Goal: Task Accomplishment & Management: Manage account settings

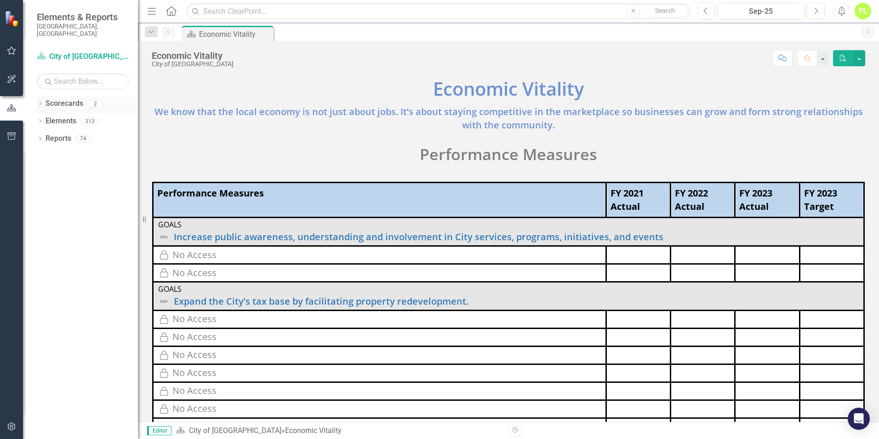
click at [41, 102] on icon "Dropdown" at bounding box center [40, 104] width 6 height 5
click at [46, 118] on icon "Dropdown" at bounding box center [44, 121] width 7 height 6
click at [74, 133] on link "Police Department" at bounding box center [99, 138] width 78 height 11
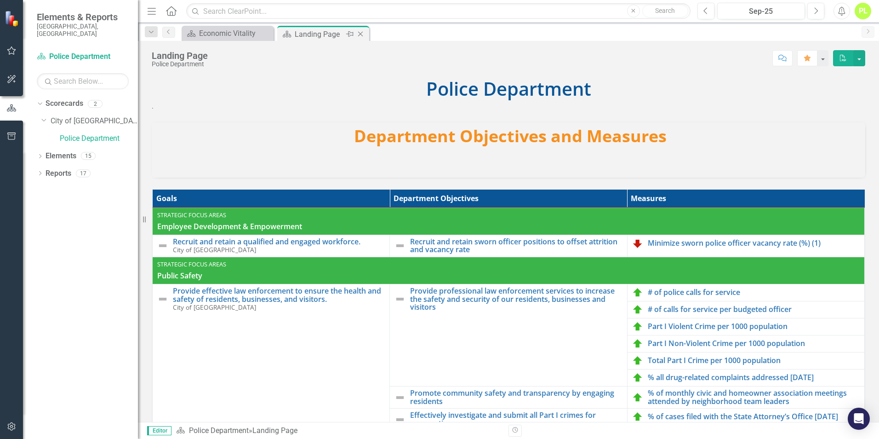
click at [295, 37] on div "Landing Page" at bounding box center [319, 34] width 49 height 11
click at [650, 240] on link "Minimize sworn police officer vacancy rate (%) (1)" at bounding box center [754, 243] width 212 height 8
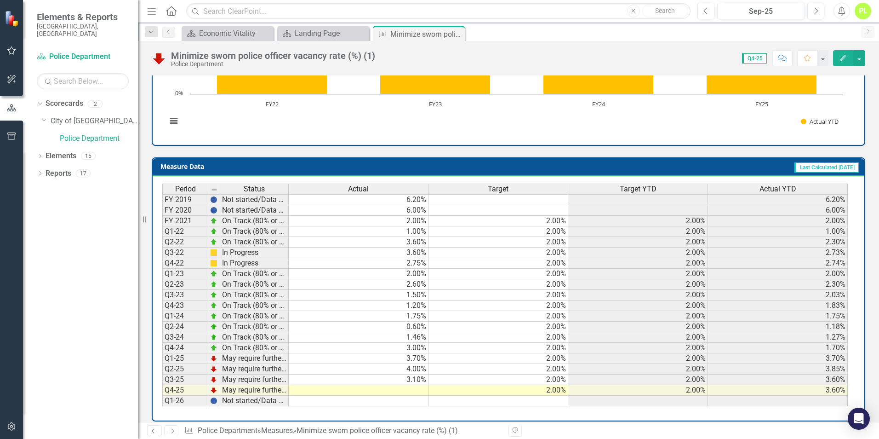
scroll to position [303, 0]
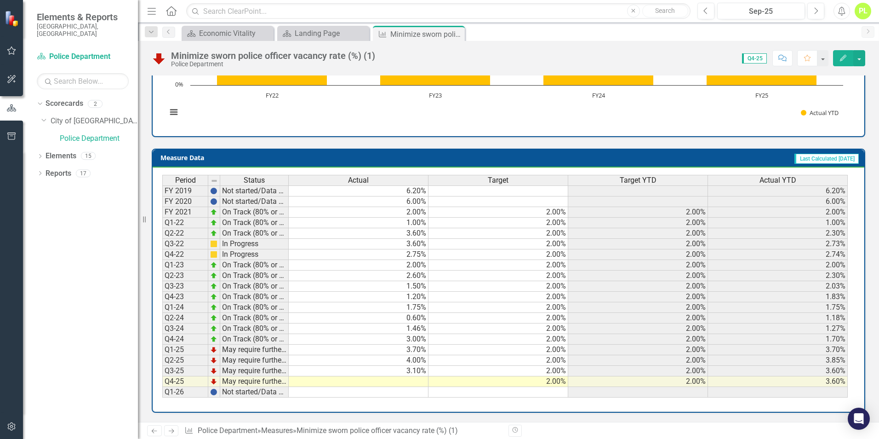
click at [844, 59] on icon "Edit" at bounding box center [843, 58] width 8 height 6
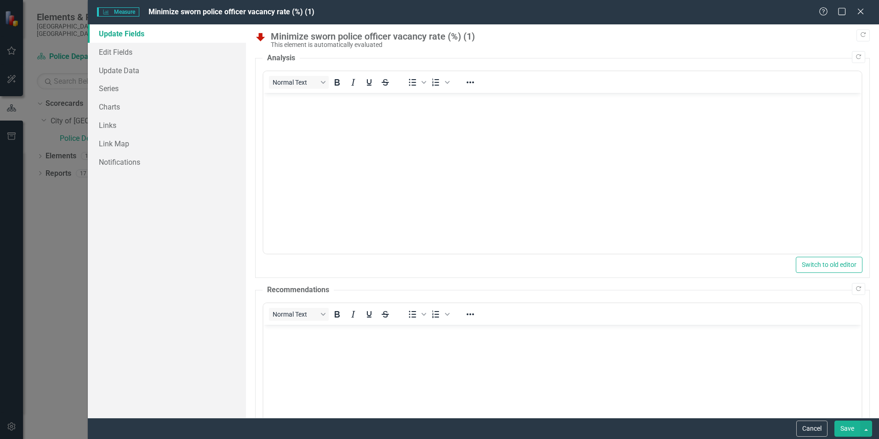
scroll to position [0, 0]
click at [124, 51] on link "Edit Fields" at bounding box center [167, 52] width 158 height 18
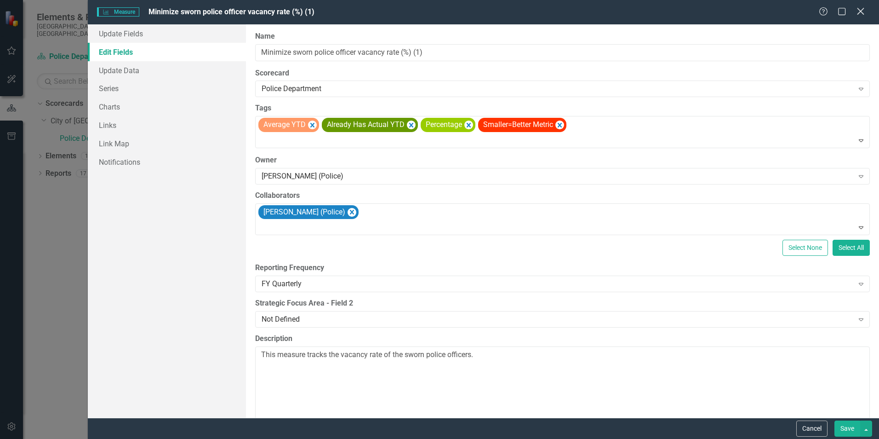
click at [859, 15] on icon "Close" at bounding box center [860, 11] width 11 height 9
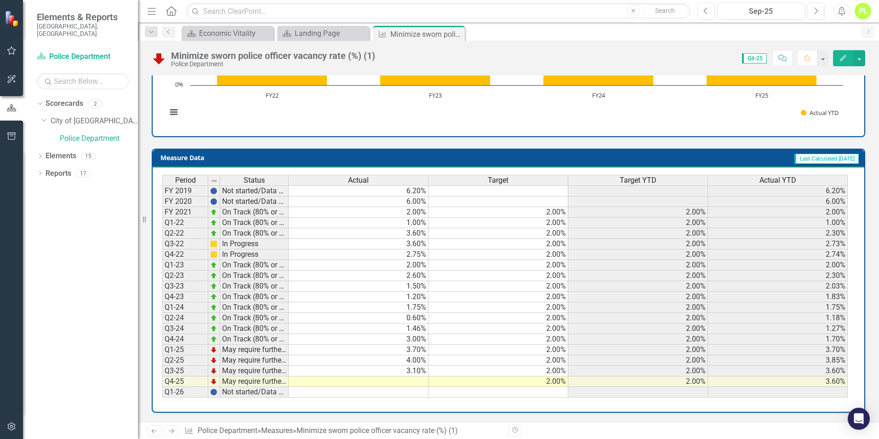
click at [354, 382] on td at bounding box center [359, 381] width 140 height 11
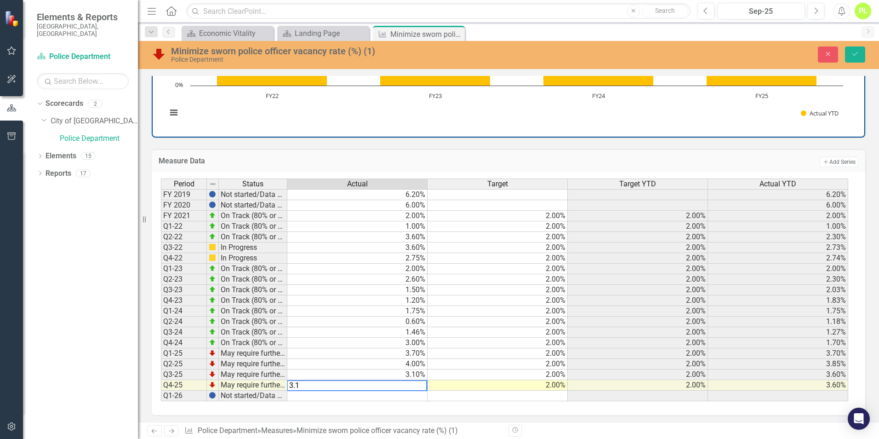
type textarea "2"
click at [855, 53] on icon "Save" at bounding box center [855, 54] width 8 height 6
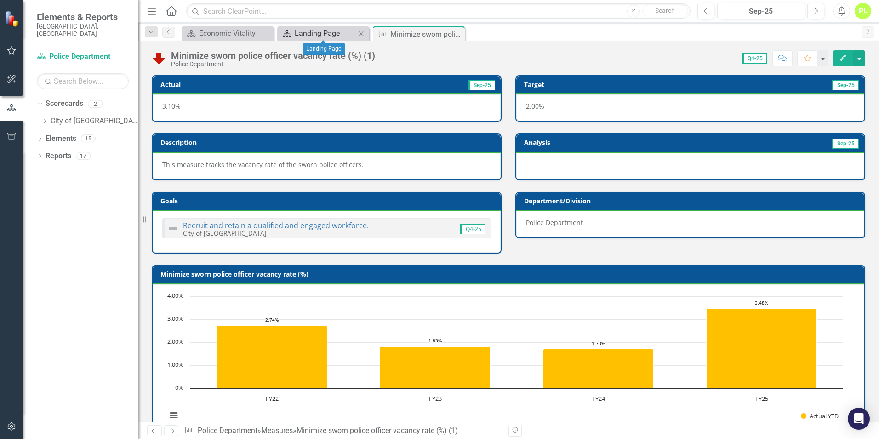
click at [312, 34] on div "Landing Page" at bounding box center [325, 33] width 61 height 11
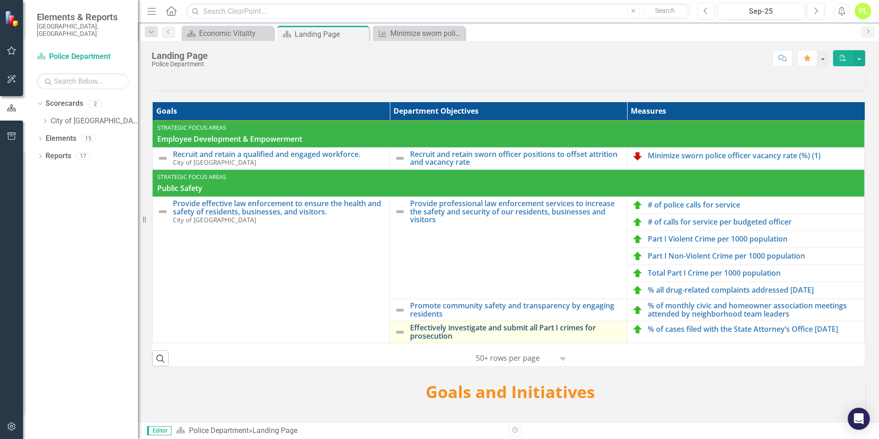
scroll to position [92, 0]
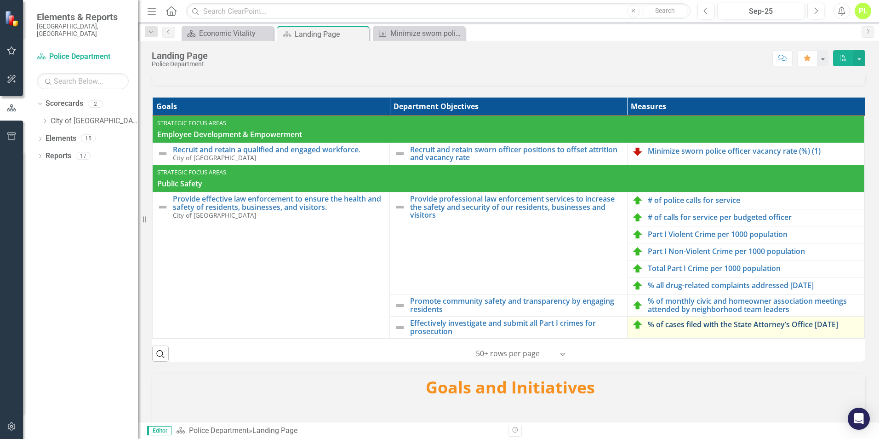
click at [662, 325] on link "% of cases filed with the State Attorney’s Office [DATE]" at bounding box center [754, 325] width 212 height 8
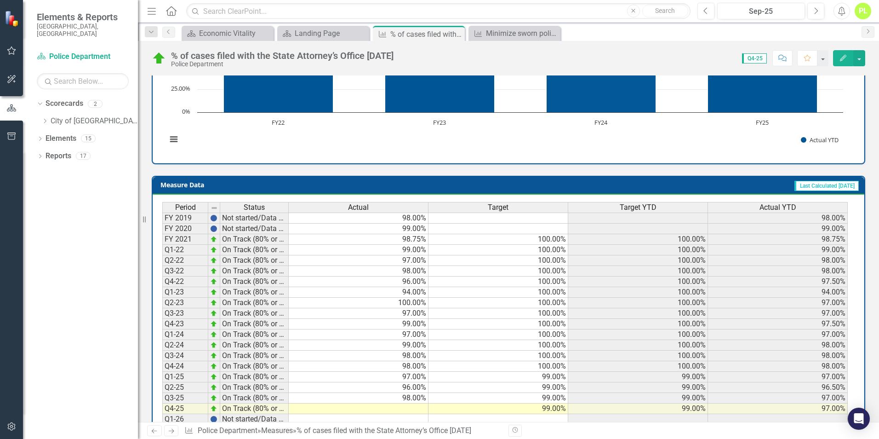
scroll to position [303, 0]
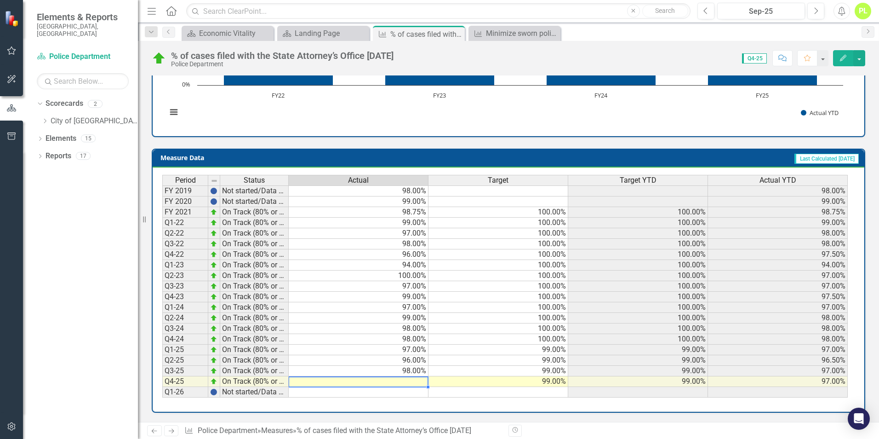
click at [409, 382] on td at bounding box center [359, 381] width 140 height 11
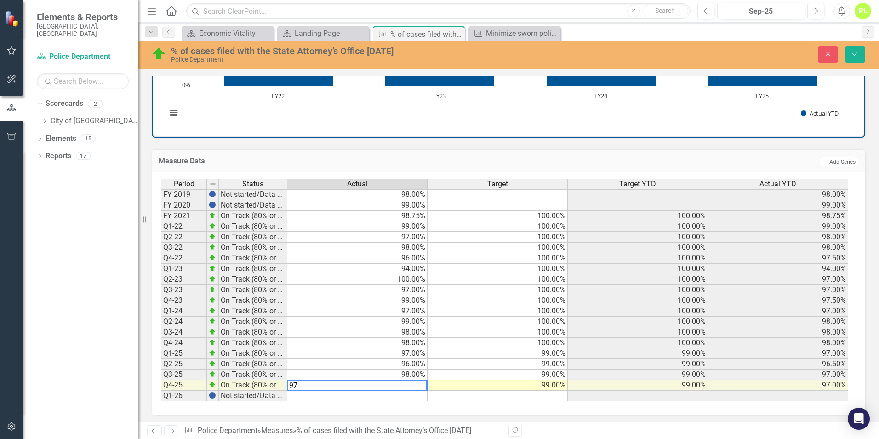
type textarea "97"
click at [648, 298] on td "100.00%" at bounding box center [638, 300] width 140 height 11
click at [853, 54] on icon "Save" at bounding box center [855, 54] width 8 height 6
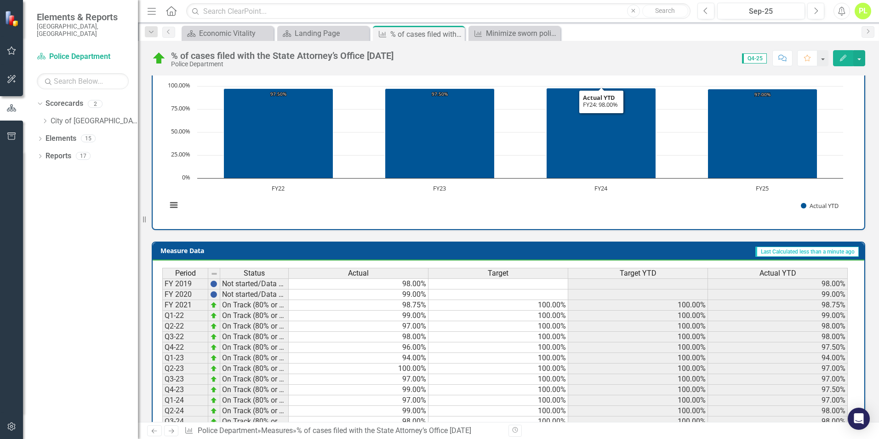
scroll to position [73, 0]
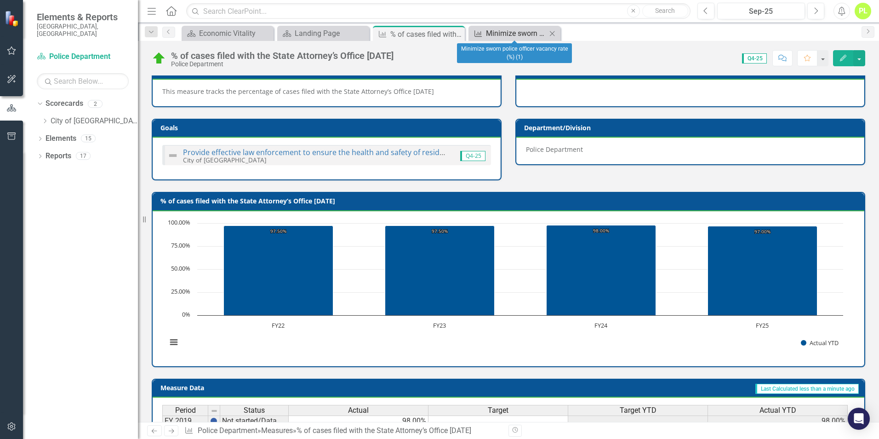
click at [511, 31] on div "Minimize sworn police officer vacancy rate (%) (1)" at bounding box center [516, 33] width 61 height 11
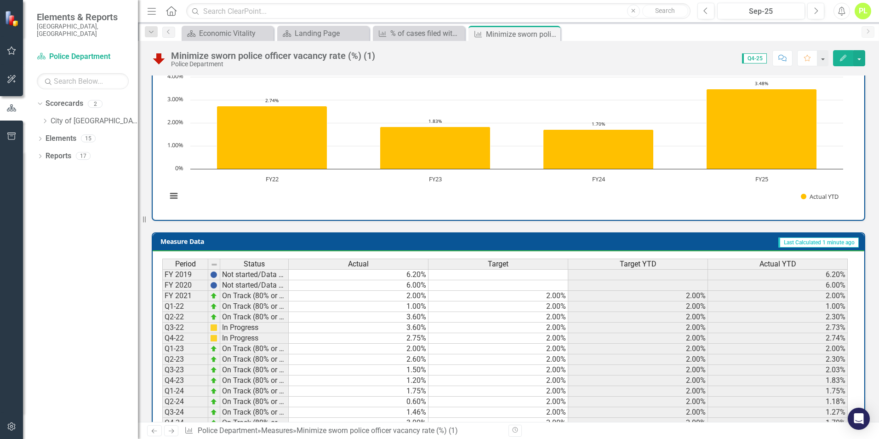
scroll to position [303, 0]
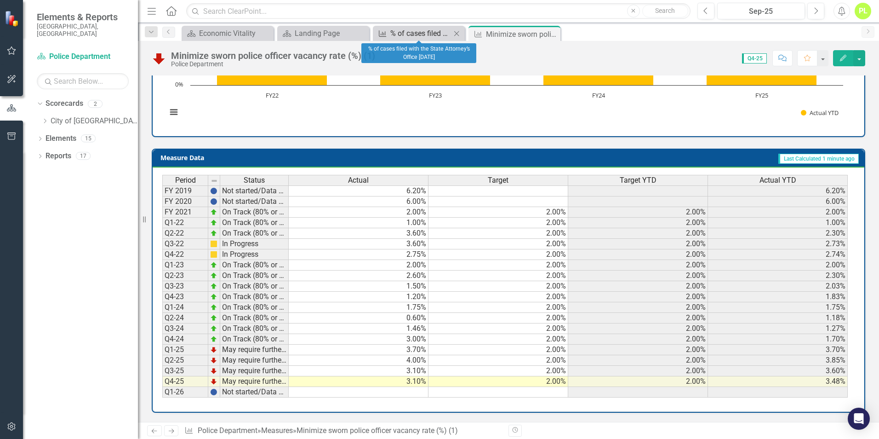
click at [425, 38] on div "% of cases filed with the State Attorney’s Office [DATE]" at bounding box center [420, 33] width 61 height 11
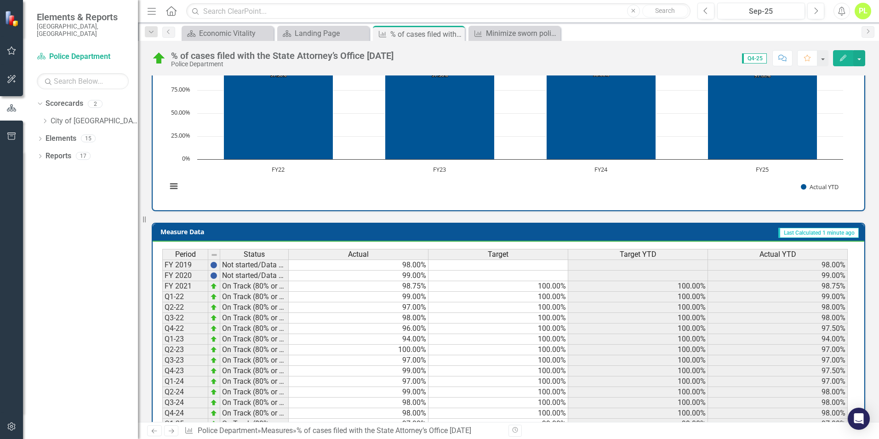
scroll to position [303, 0]
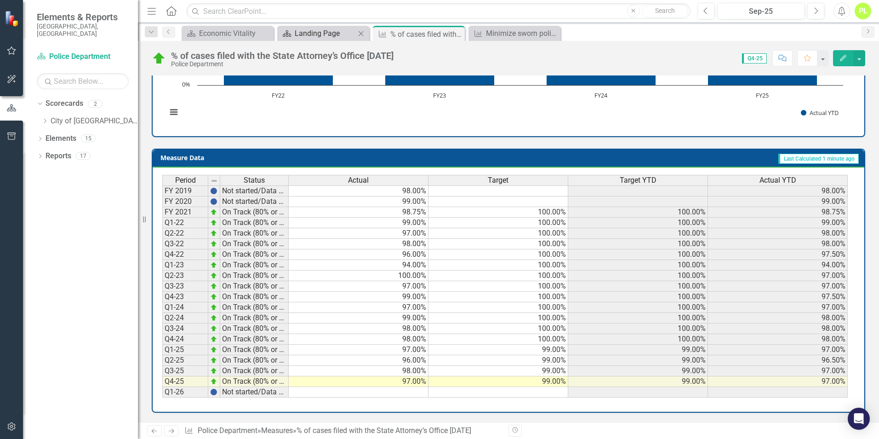
click at [326, 33] on div "Landing Page" at bounding box center [325, 33] width 61 height 11
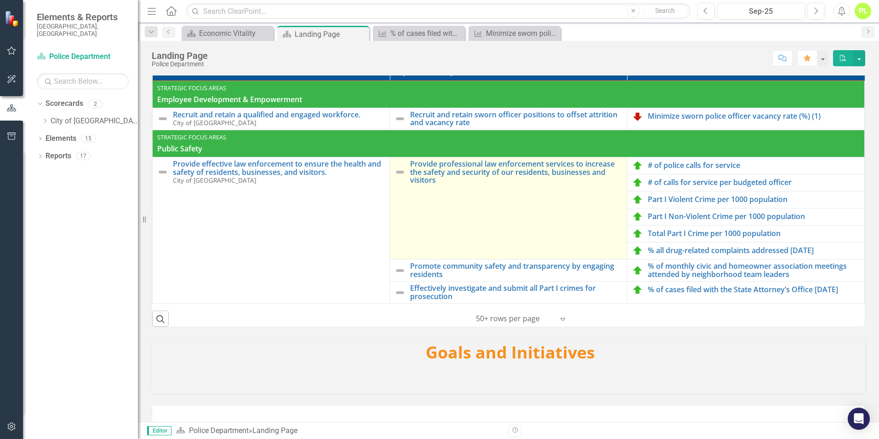
scroll to position [138, 0]
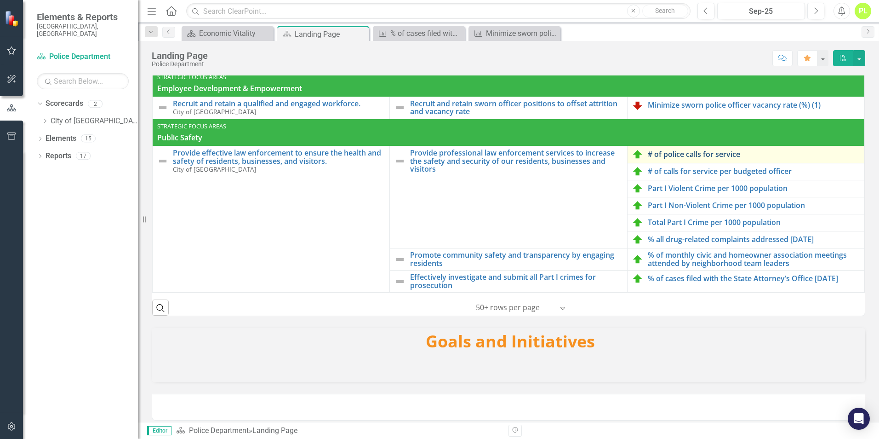
click at [660, 155] on link "# of police calls for service" at bounding box center [754, 154] width 212 height 8
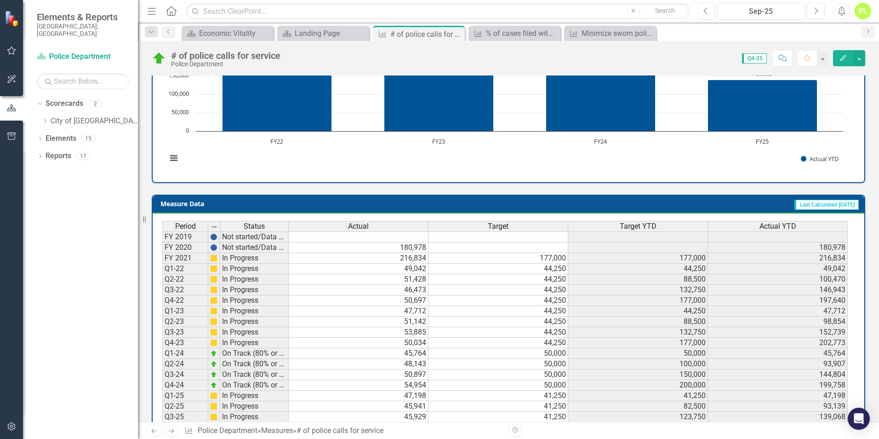
scroll to position [312, 0]
